Goal: Transaction & Acquisition: Purchase product/service

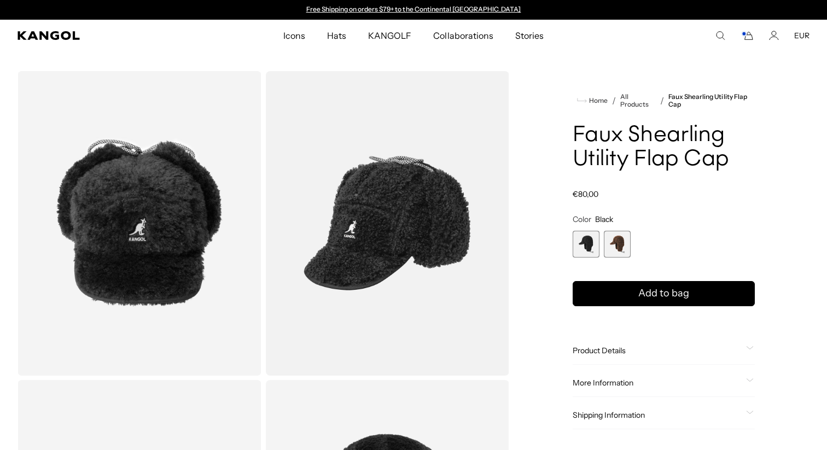
click at [751, 34] on icon "Cart" at bounding box center [749, 36] width 8 height 8
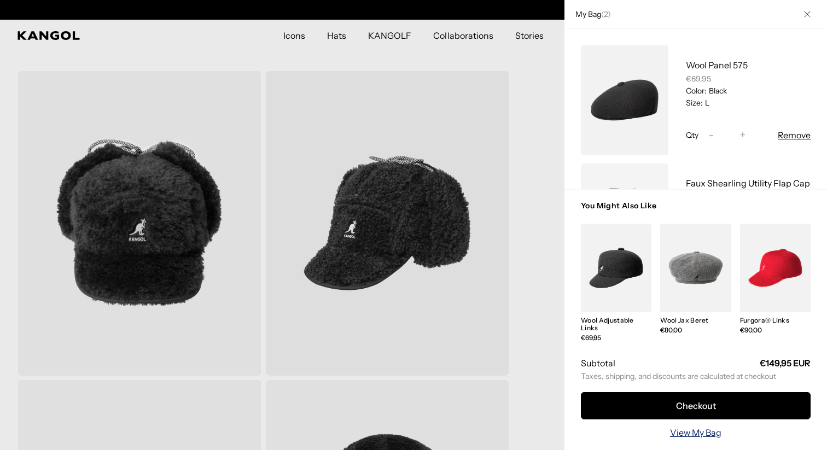
click at [706, 436] on link "View My Bag" at bounding box center [695, 432] width 51 height 13
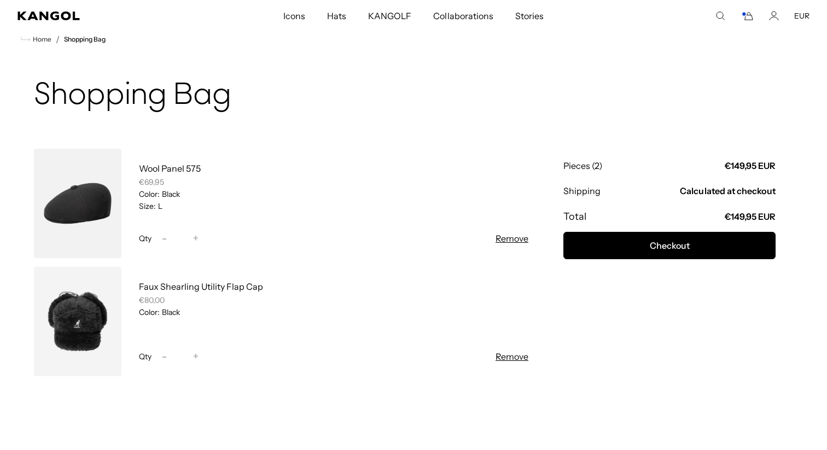
click at [71, 208] on link at bounding box center [78, 203] width 88 height 109
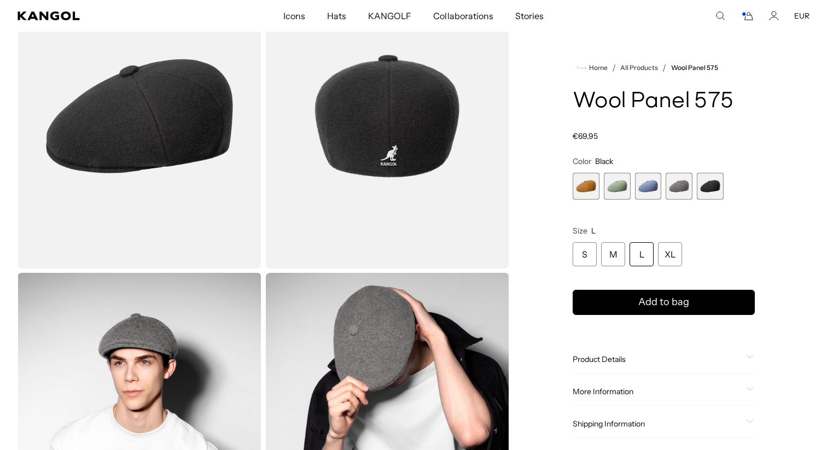
click at [752, 18] on icon "Cart" at bounding box center [747, 16] width 13 height 10
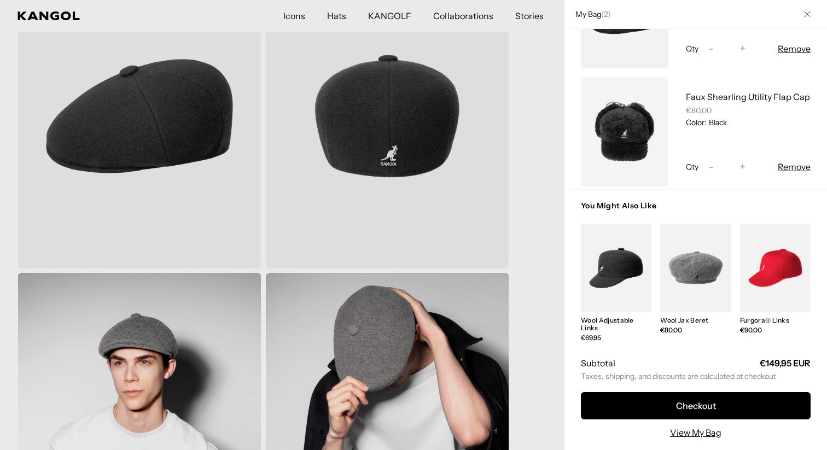
scroll to position [100, 0]
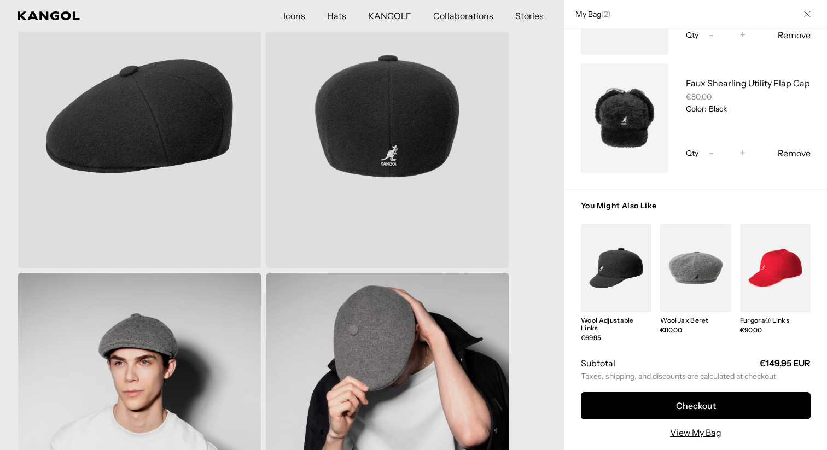
click at [804, 18] on button "Close" at bounding box center [807, 14] width 28 height 28
